Goal: Task Accomplishment & Management: Use online tool/utility

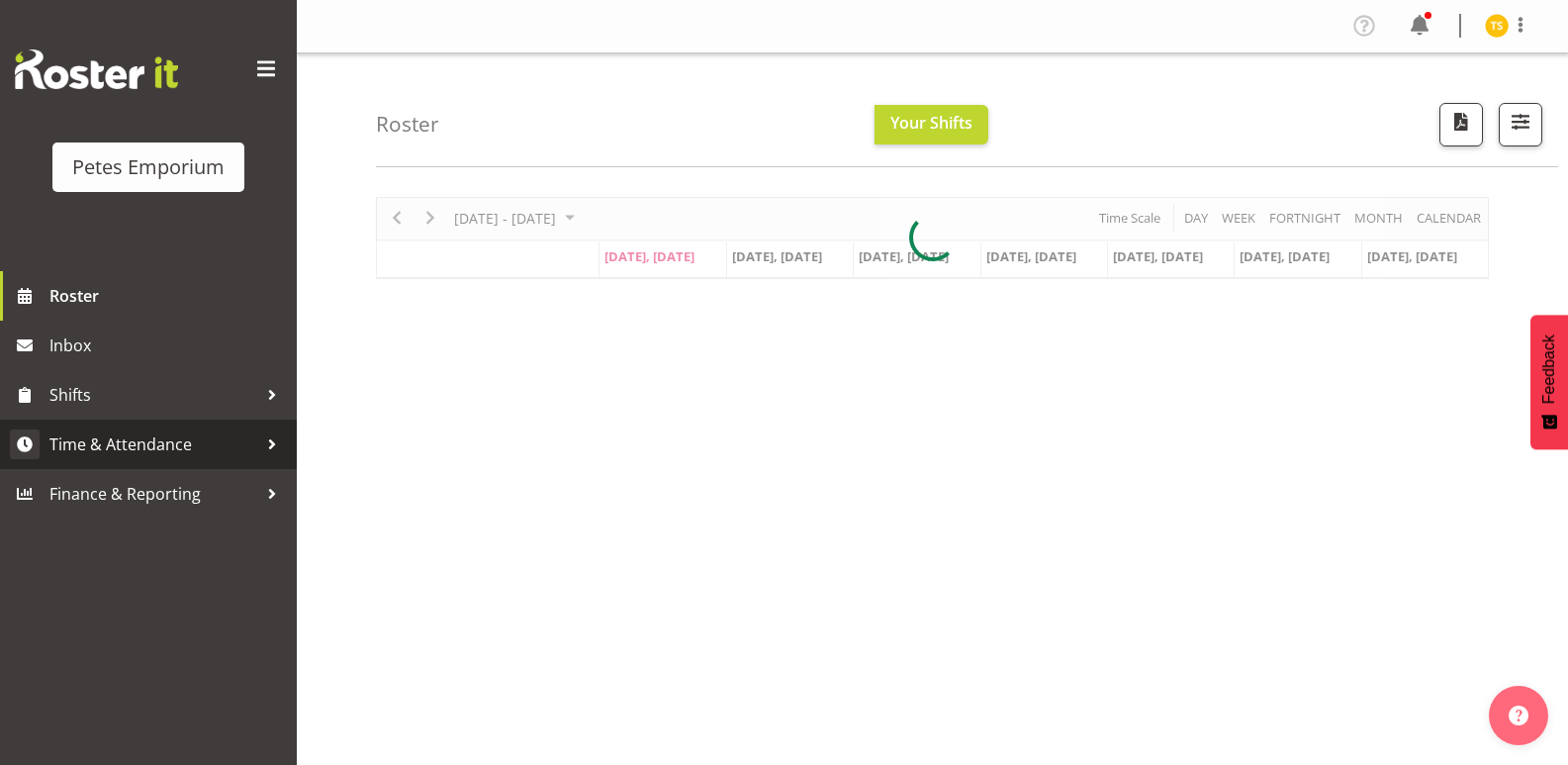
click at [136, 438] on span "Time & Attendance" at bounding box center [154, 444] width 208 height 30
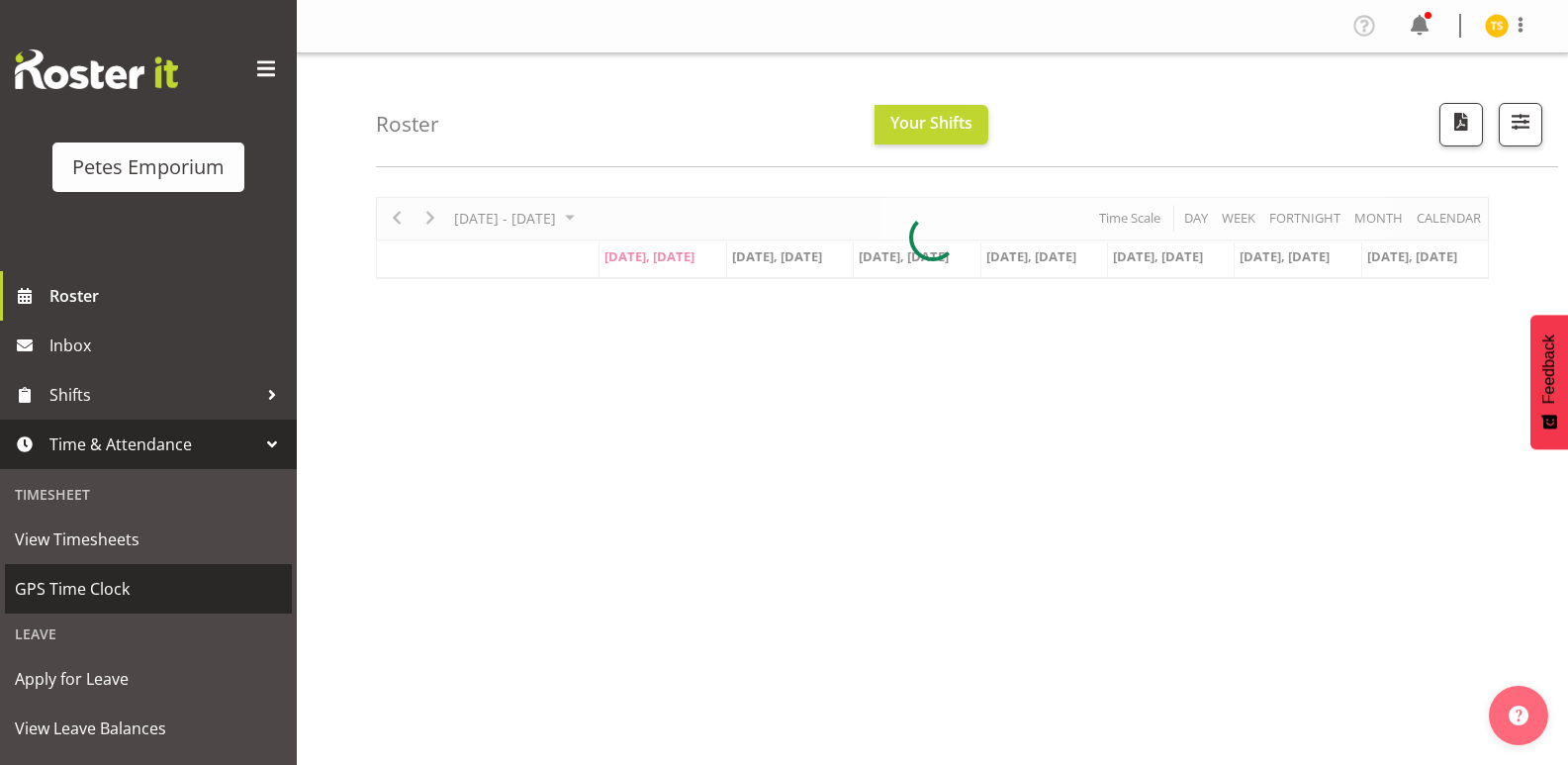
click at [96, 583] on span "GPS Time Clock" at bounding box center [149, 589] width 267 height 30
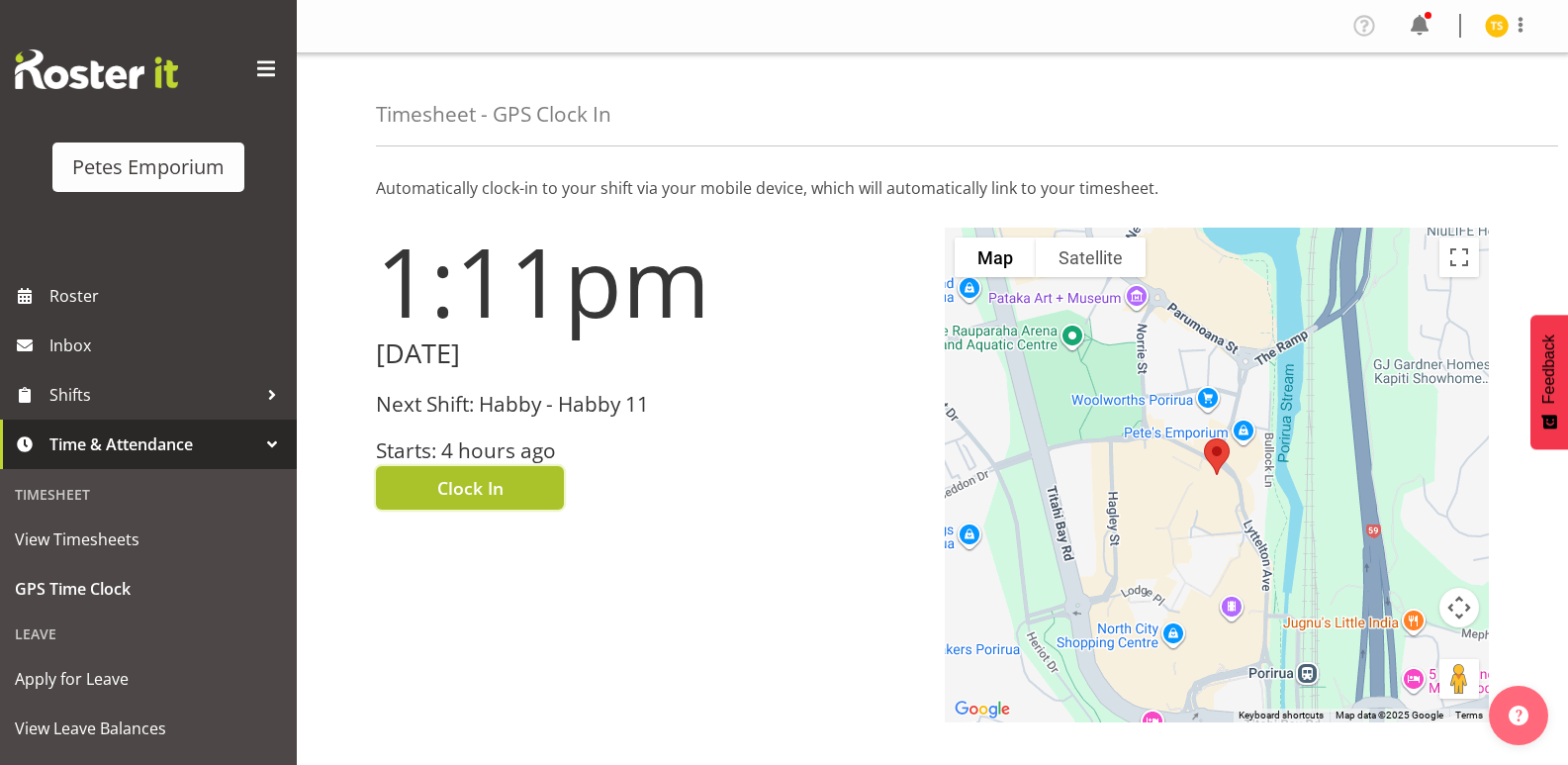
click at [407, 474] on button "Clock In" at bounding box center [470, 488] width 188 height 44
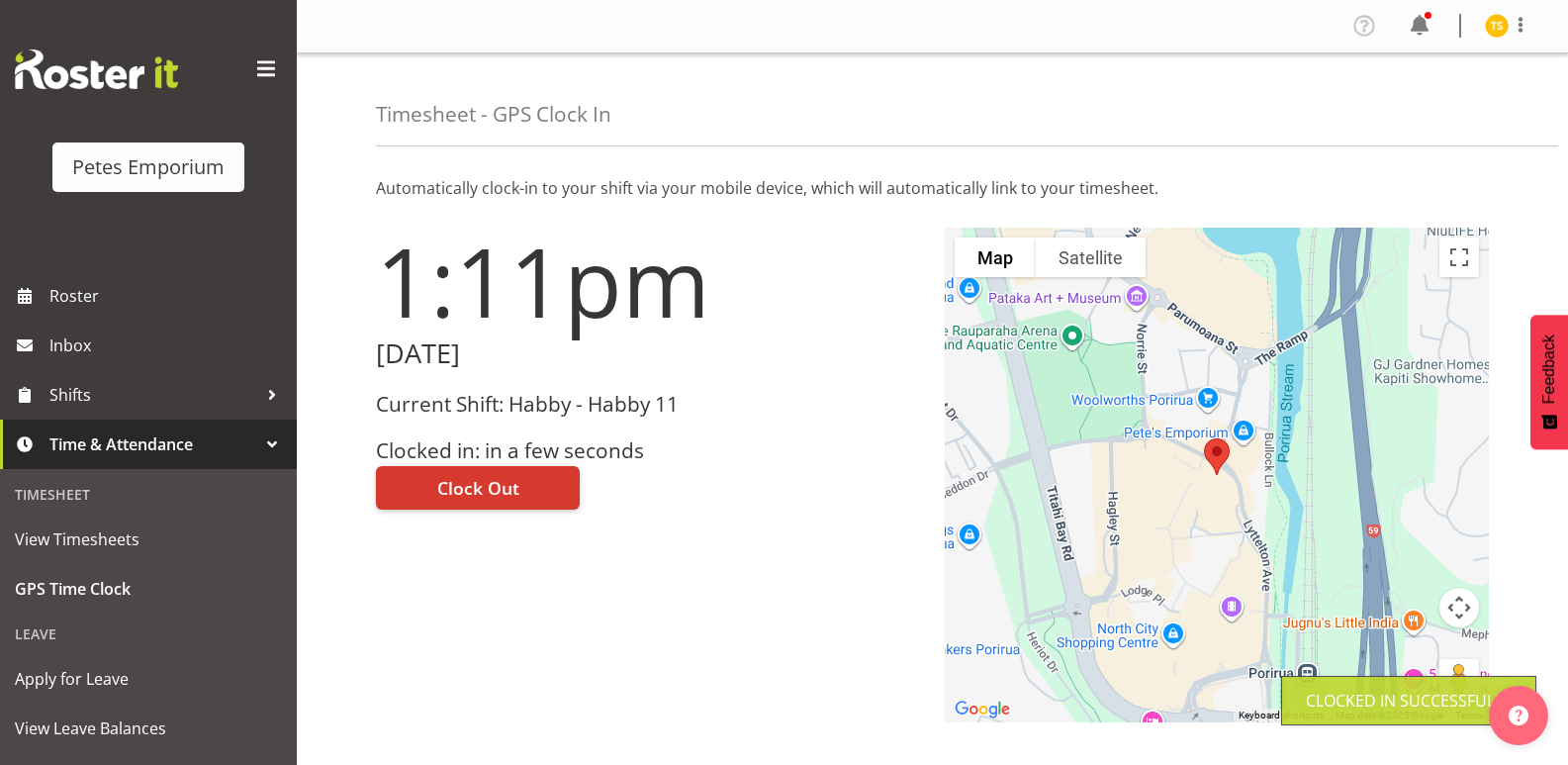
click at [1491, 18] on img at bounding box center [1497, 26] width 24 height 24
click at [1380, 110] on link "Log Out" at bounding box center [1437, 104] width 190 height 36
